Goal: Task Accomplishment & Management: Complete application form

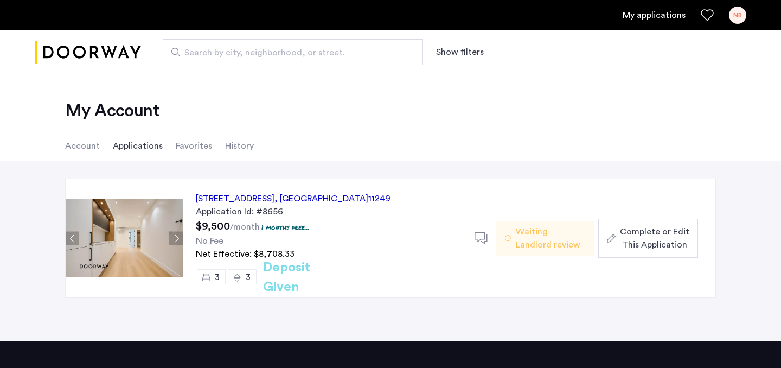
click at [645, 20] on link "My applications" at bounding box center [653, 15] width 63 height 13
click at [643, 235] on span "Complete or Edit This Application" at bounding box center [654, 238] width 69 height 26
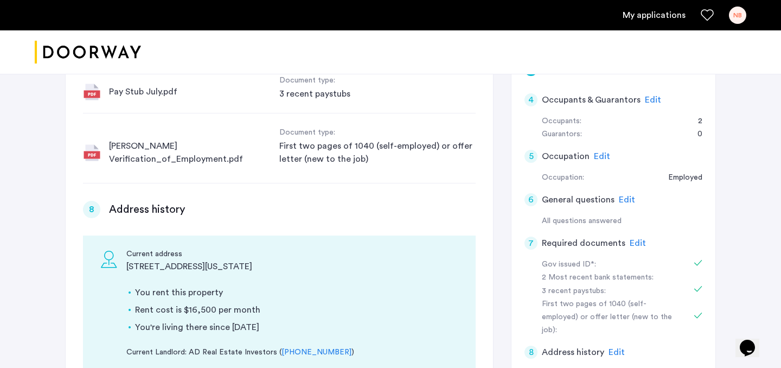
scroll to position [196, 0]
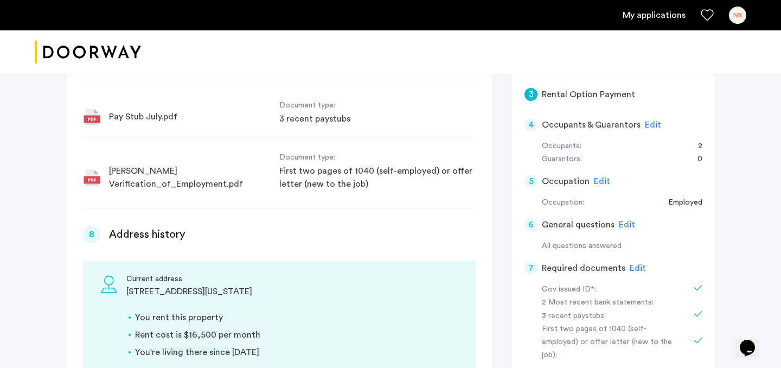
click at [633, 267] on span "Edit" at bounding box center [638, 268] width 16 height 9
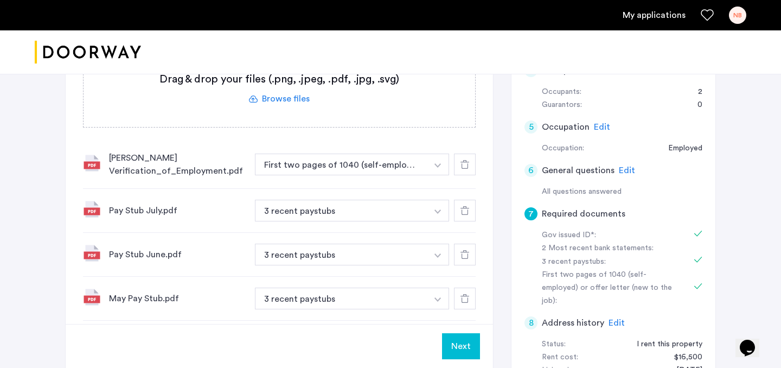
scroll to position [194, 0]
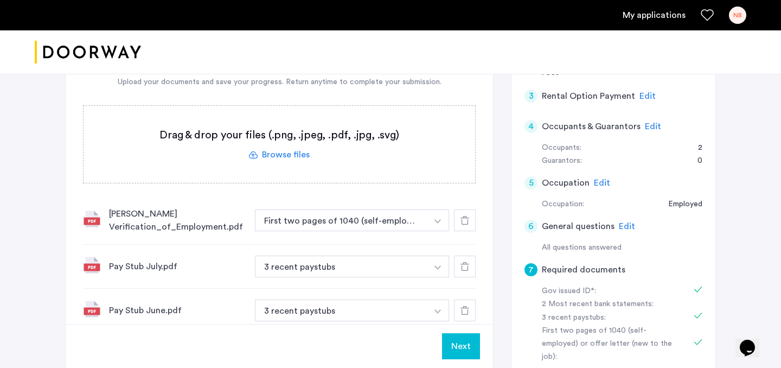
click at [278, 151] on label at bounding box center [279, 144] width 391 height 77
click at [0, 0] on input "file" at bounding box center [0, 0] width 0 height 0
click at [294, 156] on label at bounding box center [279, 144] width 391 height 77
click at [0, 0] on input "file" at bounding box center [0, 0] width 0 height 0
click at [294, 156] on label at bounding box center [279, 144] width 391 height 77
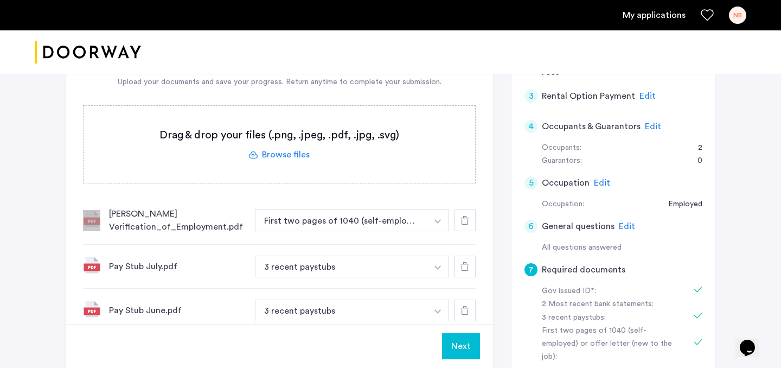
click at [0, 0] on input "file" at bounding box center [0, 0] width 0 height 0
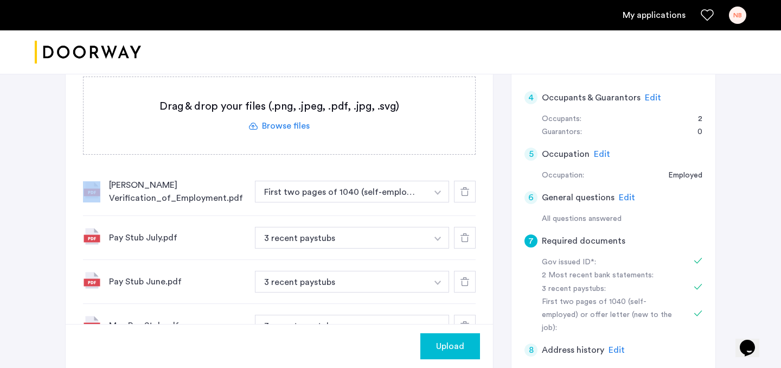
scroll to position [103, 0]
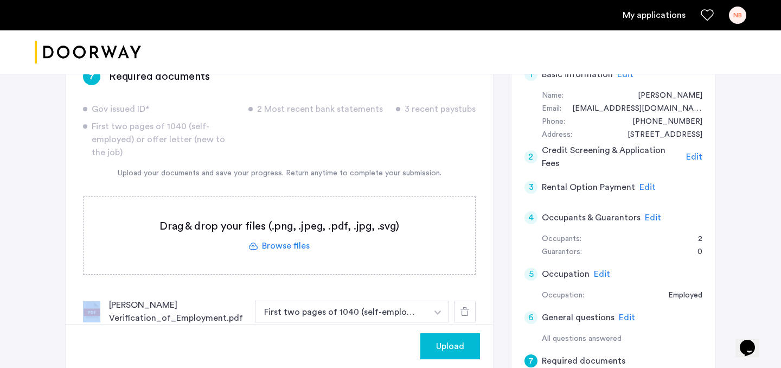
click at [285, 242] on label at bounding box center [279, 235] width 391 height 77
click at [0, 0] on input "file" at bounding box center [0, 0] width 0 height 0
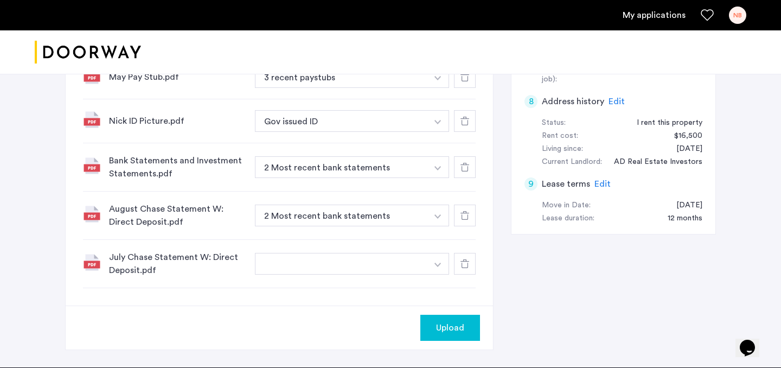
scroll to position [472, 0]
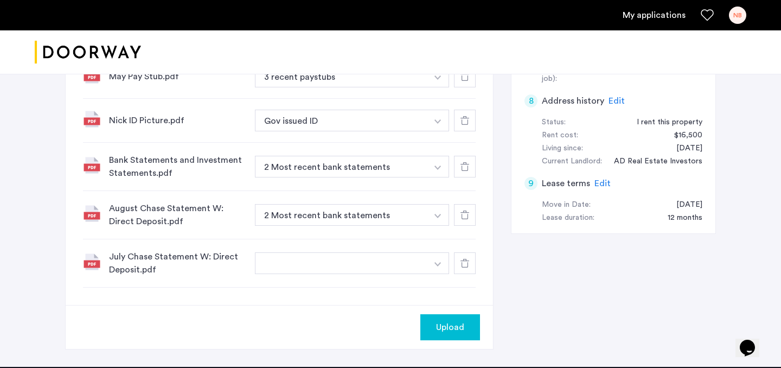
click at [400, 264] on button "button" at bounding box center [341, 263] width 172 height 22
click at [439, 261] on button "button" at bounding box center [438, 263] width 22 height 22
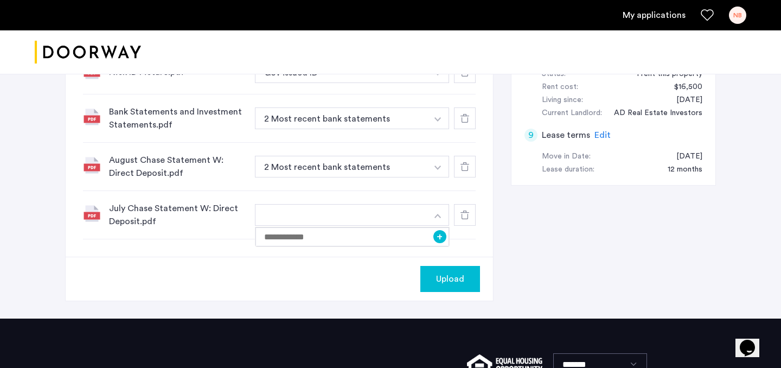
scroll to position [536, 0]
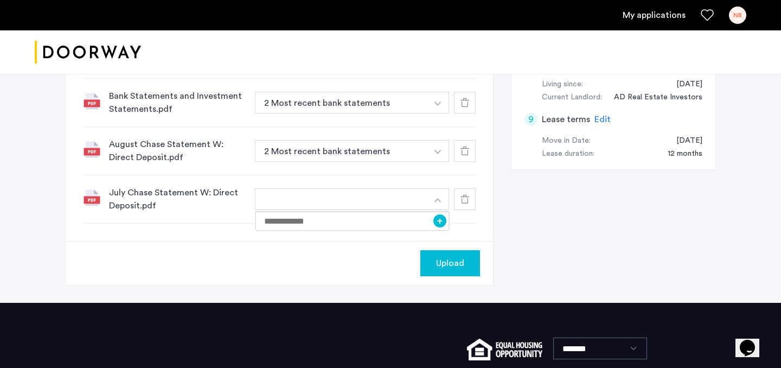
click at [416, 182] on div "July Chase Statement W: Direct Deposit.pdf +" at bounding box center [279, 199] width 393 height 48
click at [431, 201] on button "button" at bounding box center [438, 199] width 22 height 22
click at [384, 203] on button "button" at bounding box center [341, 199] width 172 height 22
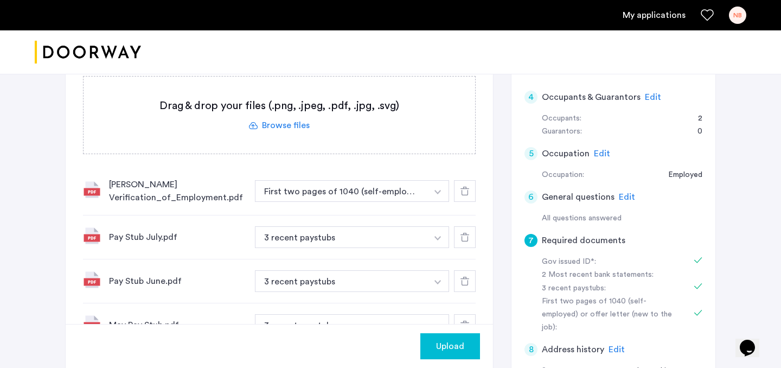
scroll to position [473, 0]
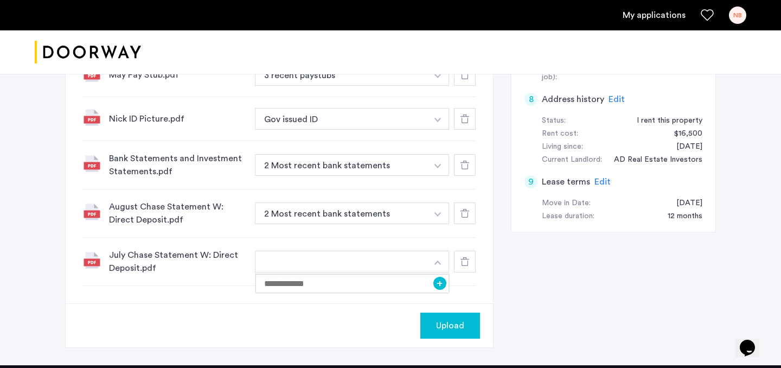
click at [373, 248] on div "July Chase Statement W: Direct Deposit.pdf +" at bounding box center [279, 261] width 393 height 48
click at [328, 265] on button "button" at bounding box center [341, 262] width 172 height 22
click at [423, 253] on button "button" at bounding box center [341, 262] width 172 height 22
click at [436, 262] on img "button" at bounding box center [437, 262] width 7 height 4
click at [387, 291] on input at bounding box center [352, 283] width 194 height 19
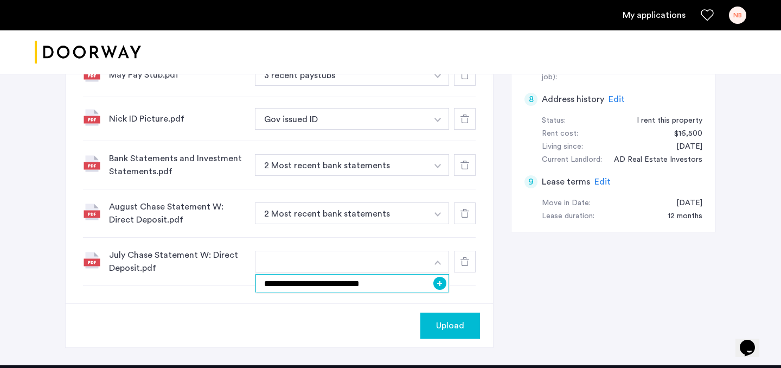
click at [446, 286] on input "**********" at bounding box center [352, 283] width 194 height 19
type input "**********"
click at [440, 283] on button "+" at bounding box center [439, 283] width 13 height 13
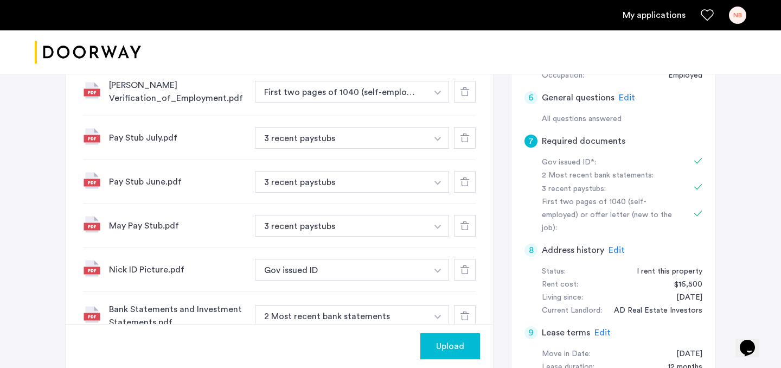
scroll to position [0, 0]
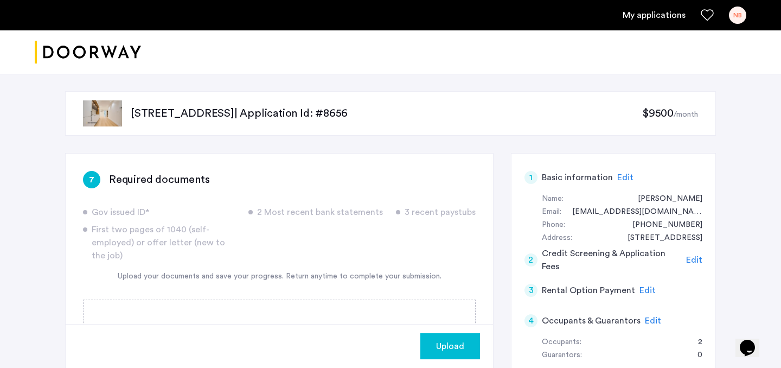
click at [461, 345] on span "Upload" at bounding box center [450, 345] width 28 height 13
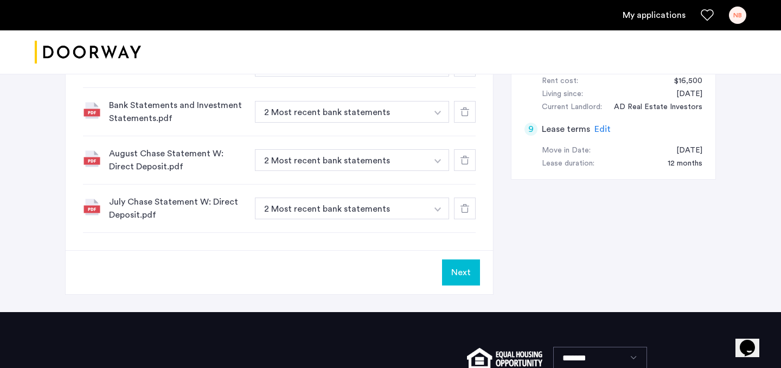
scroll to position [539, 0]
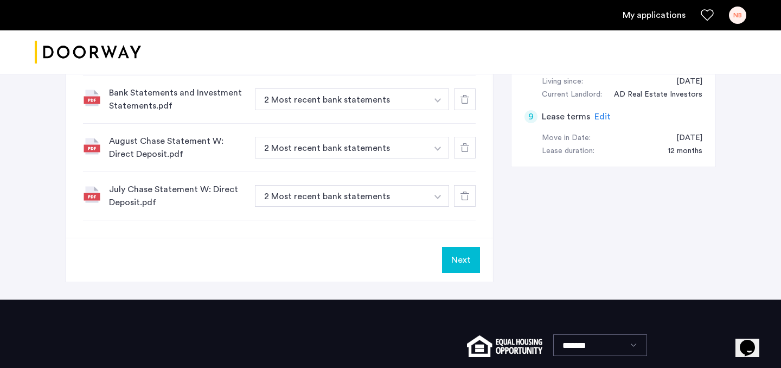
click at [463, 260] on button "Next" at bounding box center [461, 260] width 38 height 26
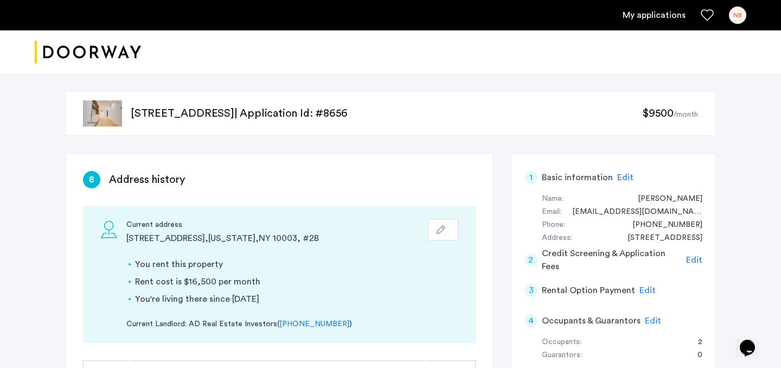
scroll to position [278, 0]
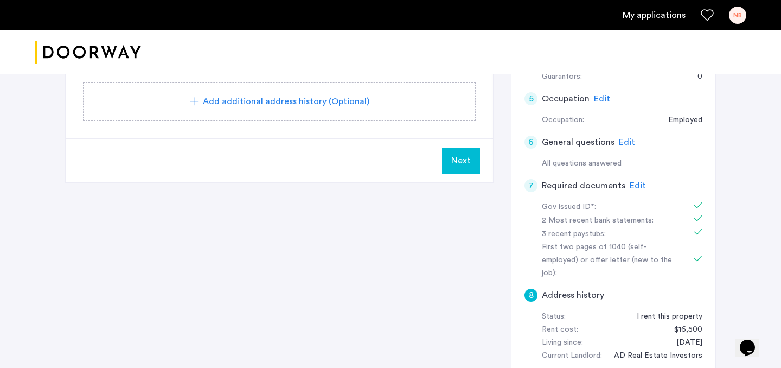
click at [487, 165] on div "Next" at bounding box center [279, 160] width 427 height 44
click at [463, 160] on span "Next" at bounding box center [461, 160] width 20 height 13
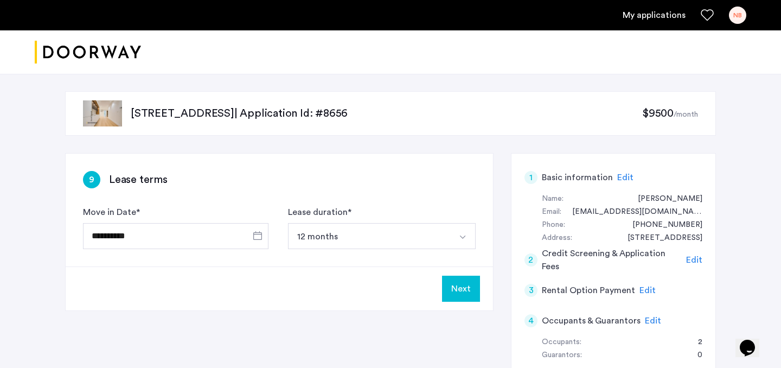
click at [461, 290] on button "Next" at bounding box center [461, 288] width 38 height 26
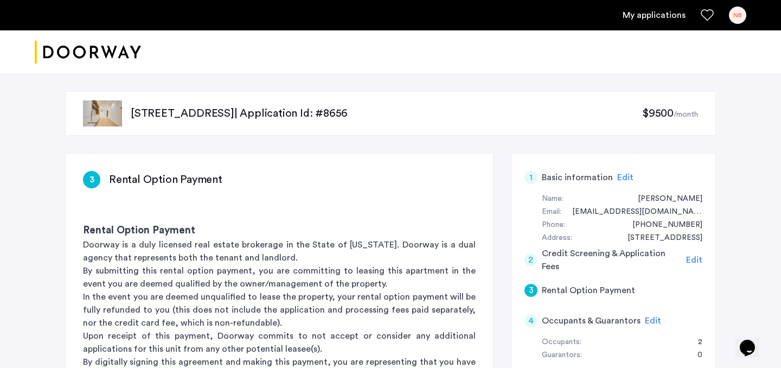
click at [652, 20] on link "My applications" at bounding box center [653, 15] width 63 height 13
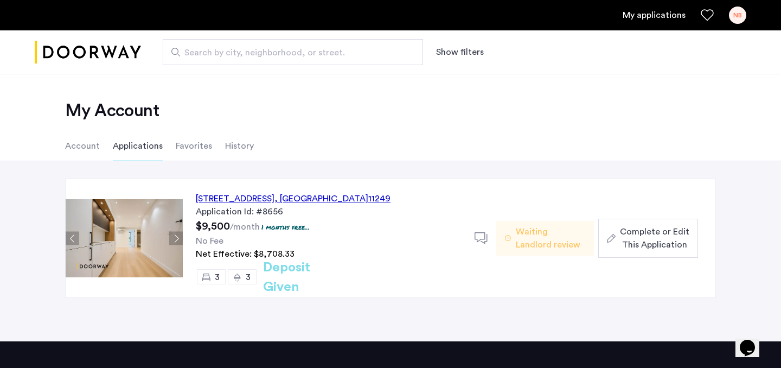
click at [635, 227] on span "Complete or Edit This Application" at bounding box center [654, 238] width 69 height 26
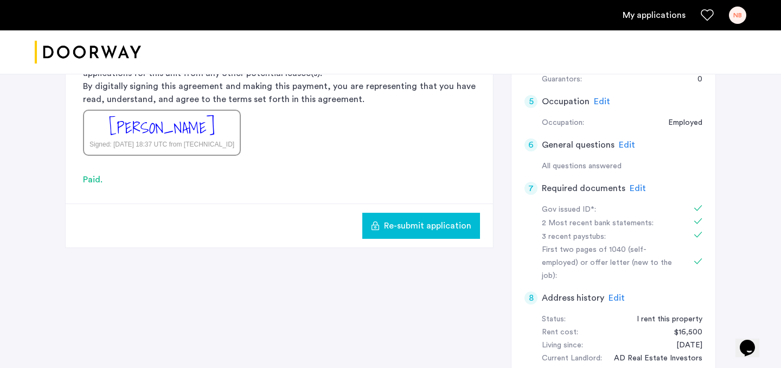
scroll to position [161, 0]
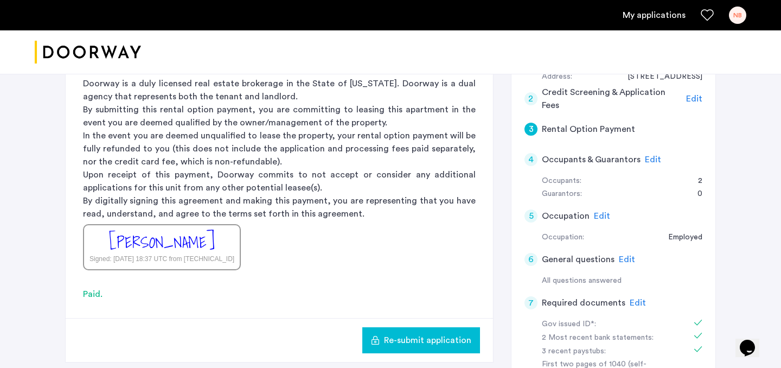
click at [531, 304] on div "7" at bounding box center [530, 302] width 13 height 13
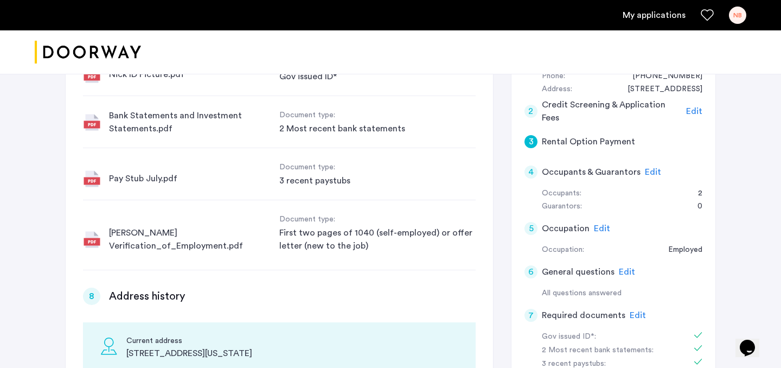
scroll to position [1231, 0]
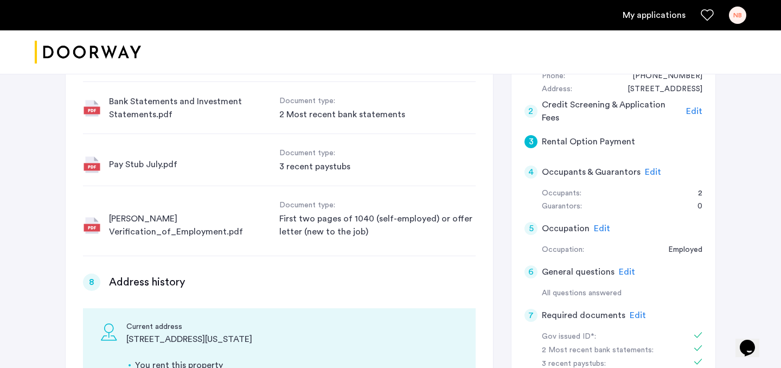
click at [630, 313] on span "Edit" at bounding box center [638, 315] width 16 height 9
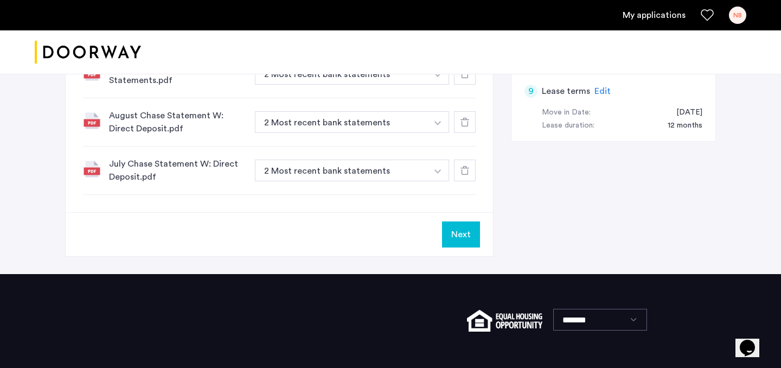
scroll to position [477, 0]
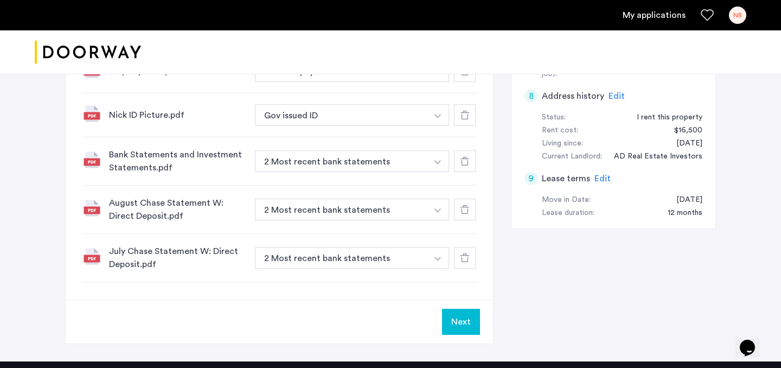
click at [468, 316] on button "Next" at bounding box center [461, 322] width 38 height 26
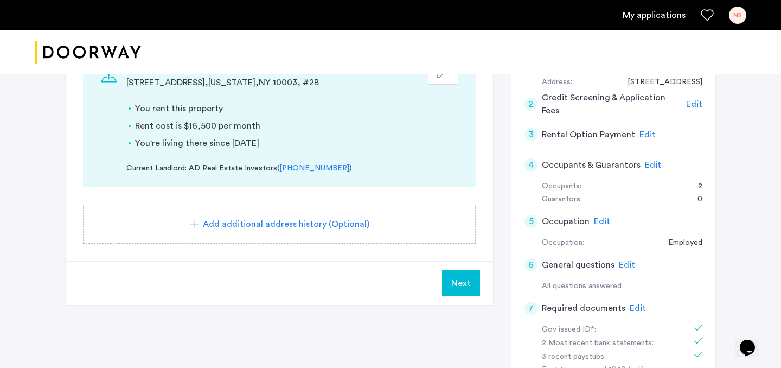
scroll to position [259, 0]
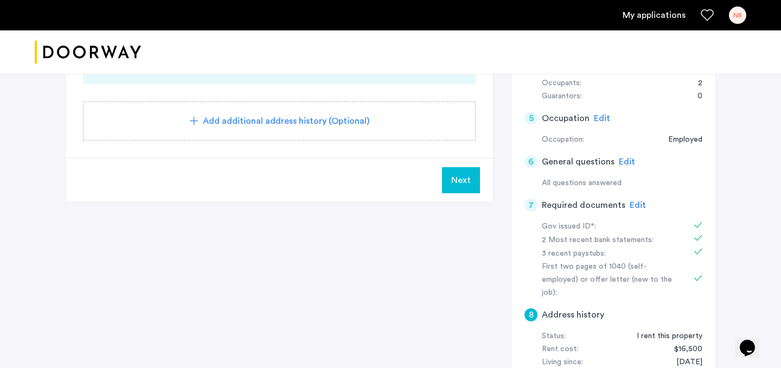
click at [464, 188] on button "Next" at bounding box center [461, 180] width 38 height 26
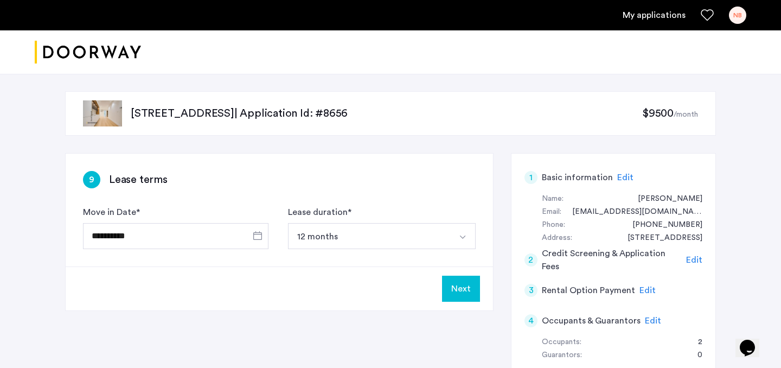
scroll to position [127, 0]
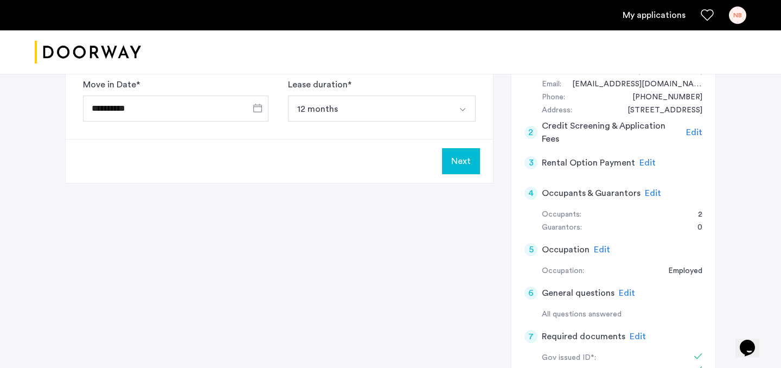
click at [457, 159] on button "Next" at bounding box center [461, 161] width 38 height 26
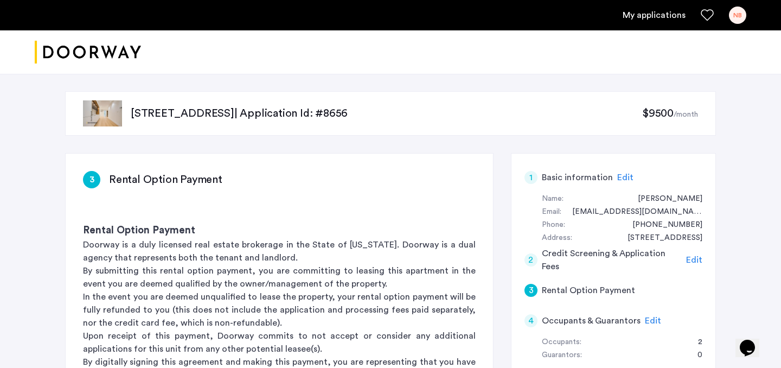
scroll to position [252, 0]
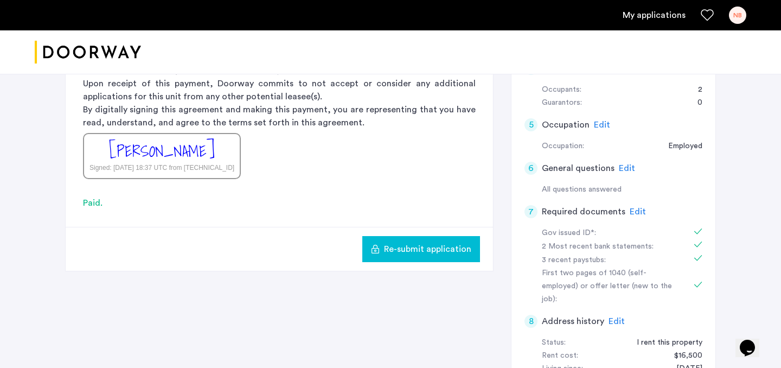
click at [447, 241] on button "Re-submit application" at bounding box center [421, 249] width 118 height 26
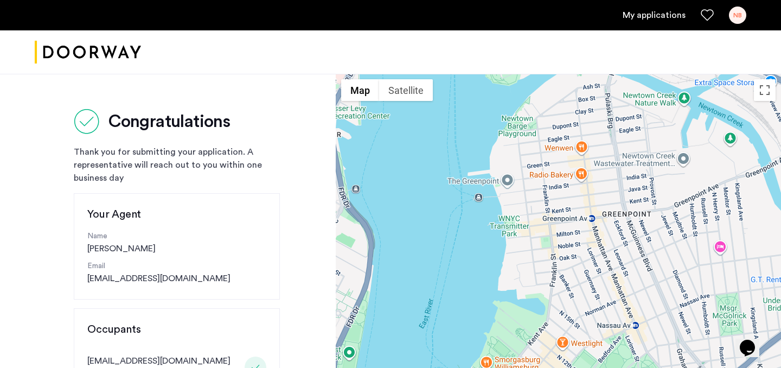
click at [663, 10] on link "My applications" at bounding box center [653, 15] width 63 height 13
